Goal: Information Seeking & Learning: Find specific fact

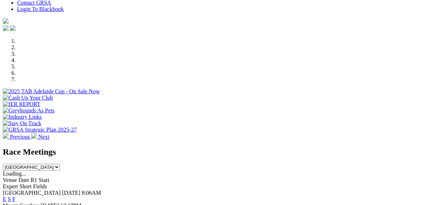
scroll to position [199, 0]
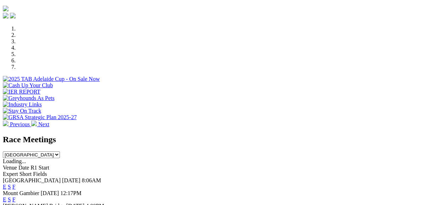
click at [6, 184] on link "E" at bounding box center [5, 187] width 4 height 6
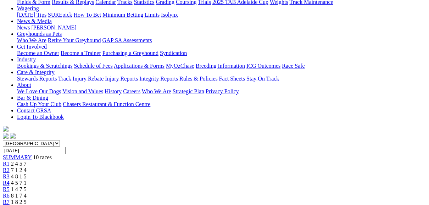
scroll to position [85, 0]
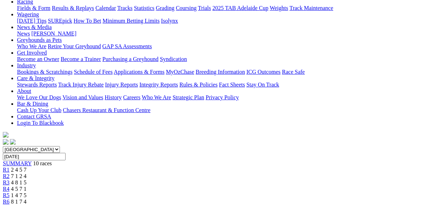
click at [10, 173] on link "R2" at bounding box center [6, 176] width 7 height 6
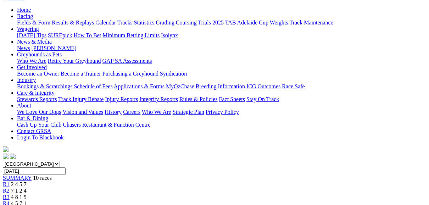
scroll to position [57, 0]
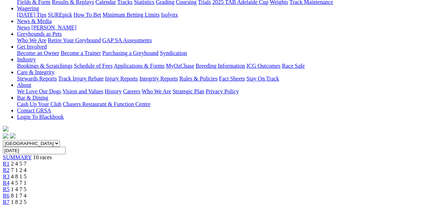
scroll to position [85, 0]
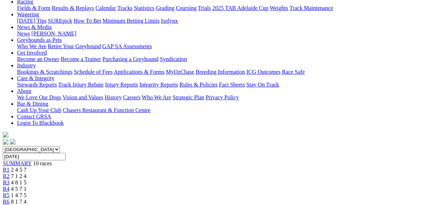
click at [10, 186] on link "R4" at bounding box center [6, 189] width 7 height 6
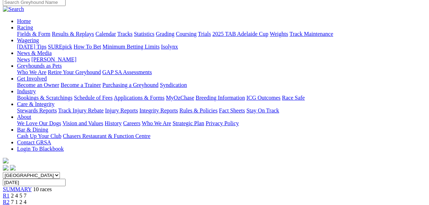
scroll to position [57, 0]
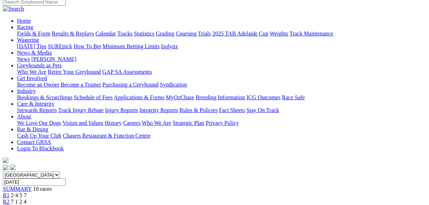
scroll to position [57, 0]
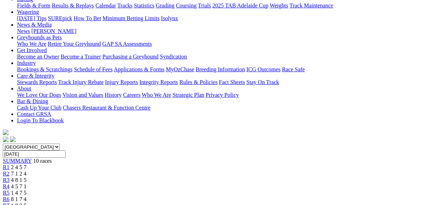
scroll to position [85, 0]
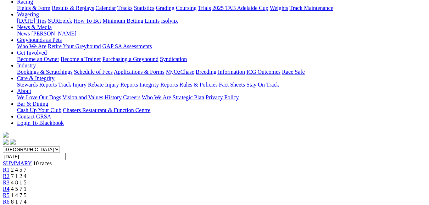
click at [10, 205] on span "R7" at bounding box center [6, 208] width 7 height 6
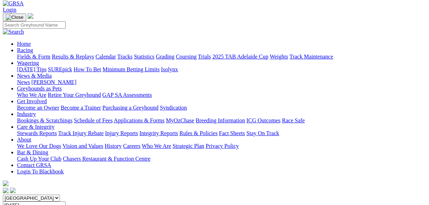
scroll to position [28, 0]
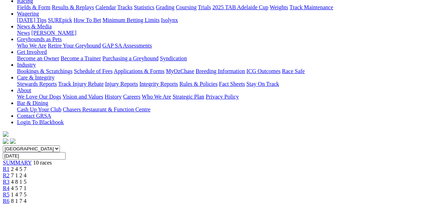
scroll to position [85, 0]
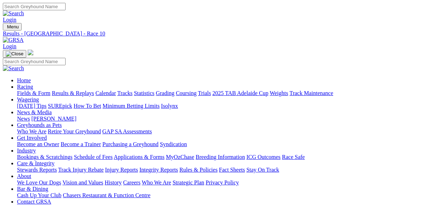
click at [38, 90] on link "Fields & Form" at bounding box center [33, 93] width 33 height 6
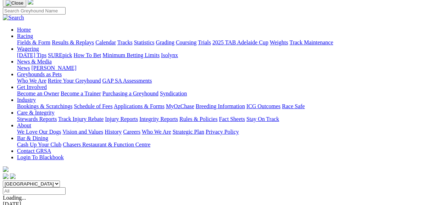
scroll to position [114, 0]
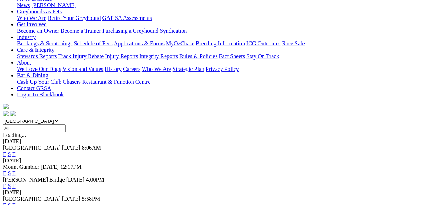
click at [6, 183] on link "E" at bounding box center [5, 186] width 4 height 6
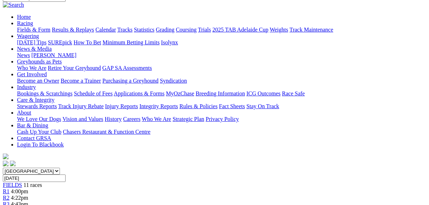
scroll to position [57, 0]
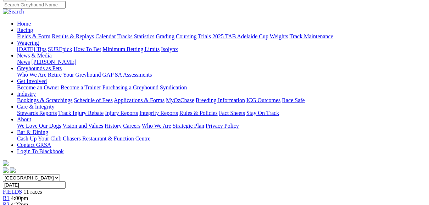
click at [22, 189] on span "FIELDS" at bounding box center [12, 192] width 19 height 6
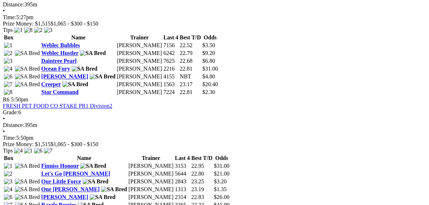
scroll to position [909, 0]
